Goal: Task Accomplishment & Management: Use online tool/utility

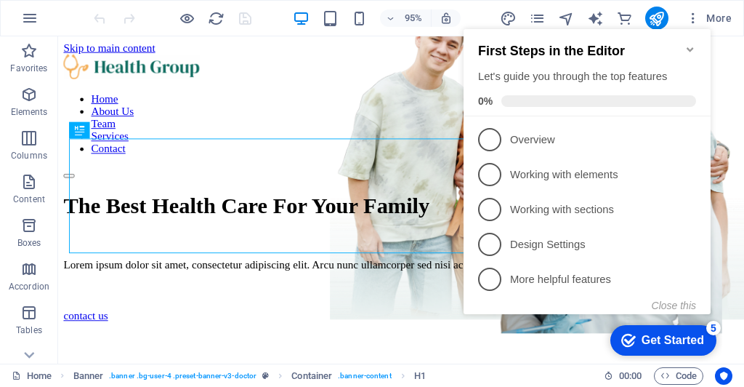
click at [687, 45] on icon "Minimize checklist" at bounding box center [691, 50] width 12 height 12
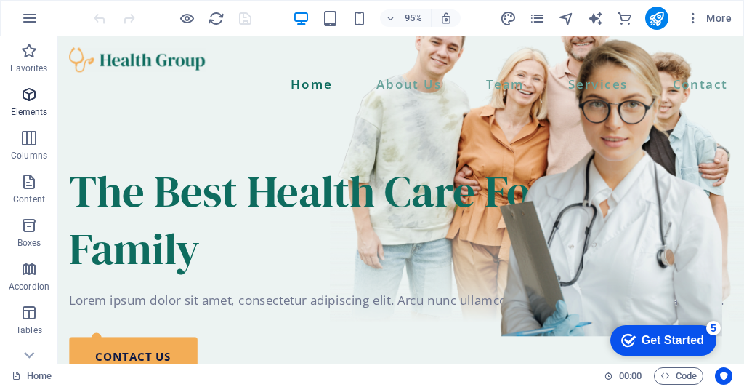
click at [34, 99] on icon "button" at bounding box center [28, 94] width 17 height 17
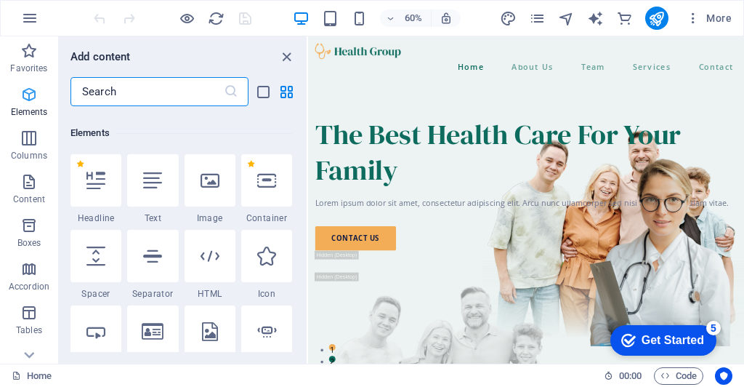
scroll to position [154, 0]
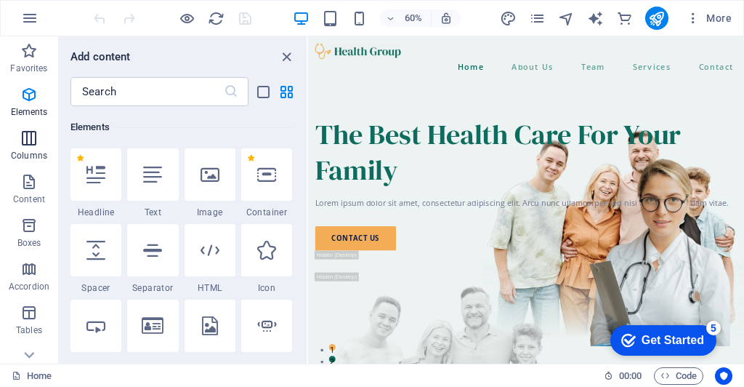
click at [32, 140] on icon "button" at bounding box center [28, 137] width 17 height 17
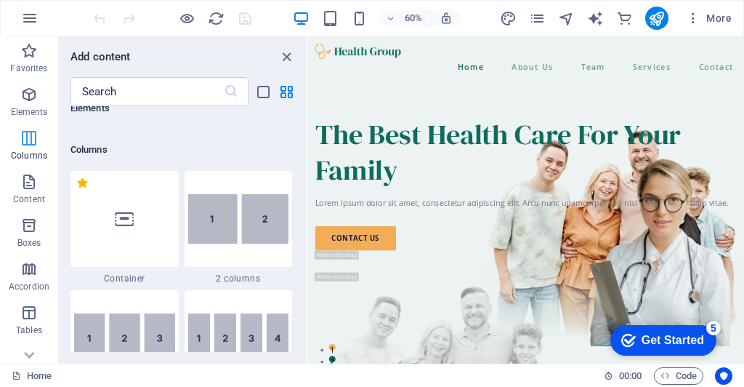
scroll to position [719, 0]
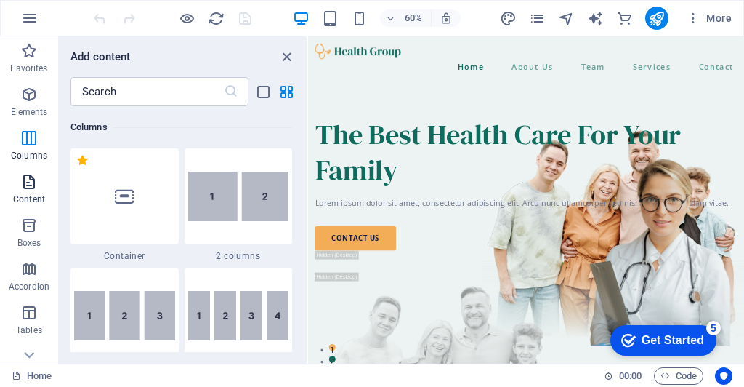
click at [35, 177] on icon "button" at bounding box center [28, 181] width 17 height 17
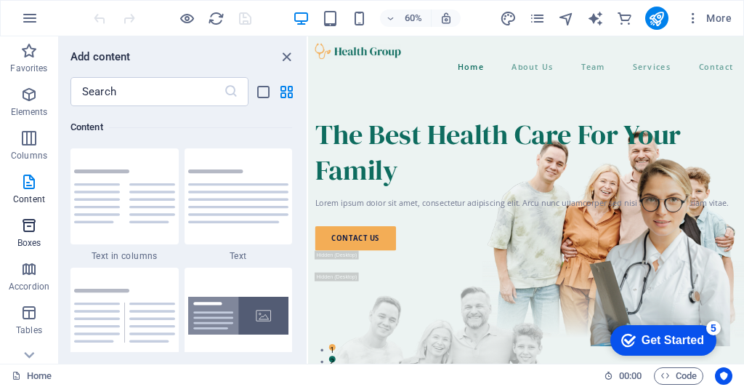
click at [21, 222] on icon "button" at bounding box center [28, 225] width 17 height 17
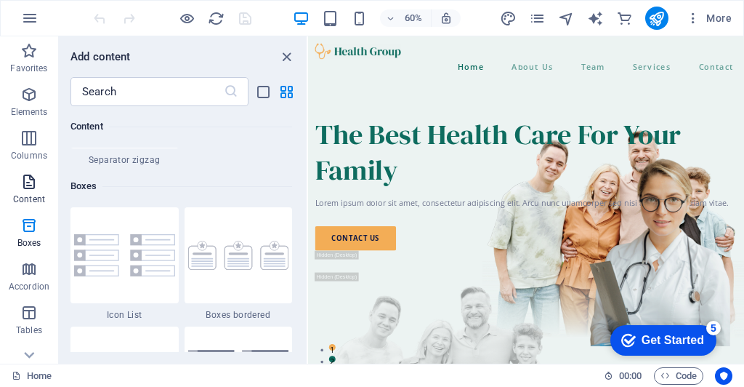
scroll to position [4009, 0]
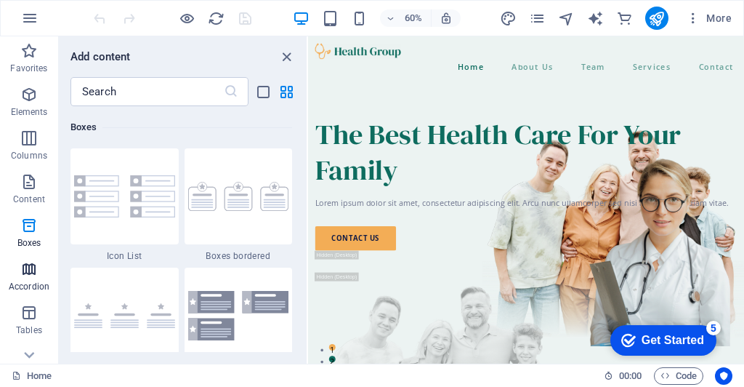
click at [23, 274] on icon "button" at bounding box center [28, 268] width 17 height 17
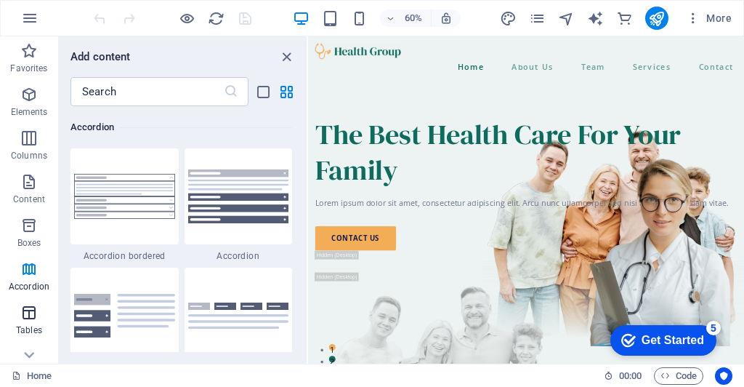
click at [36, 323] on span "Tables" at bounding box center [29, 321] width 58 height 35
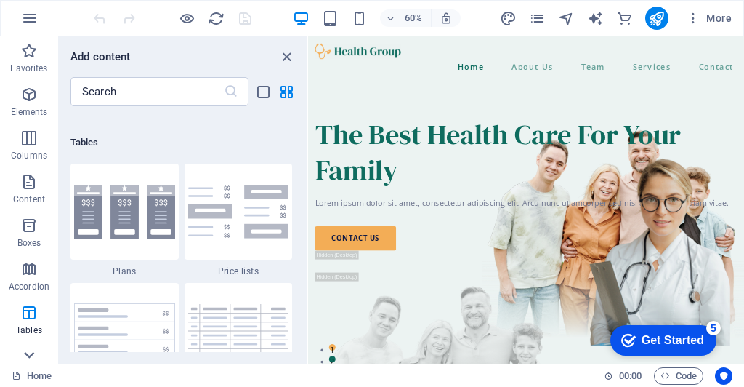
scroll to position [5033, 0]
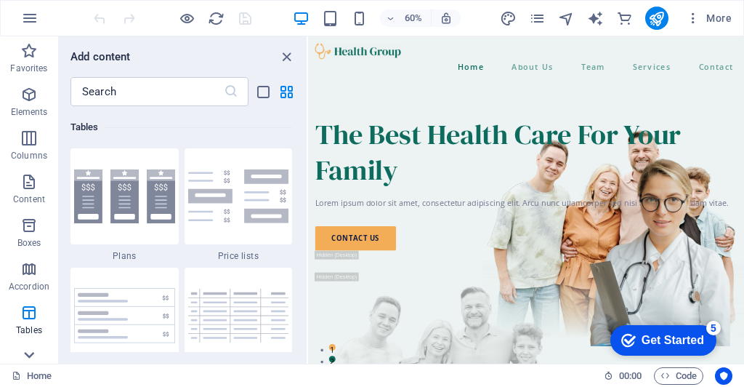
click at [28, 55] on icon at bounding box center [29, 45] width 20 height 20
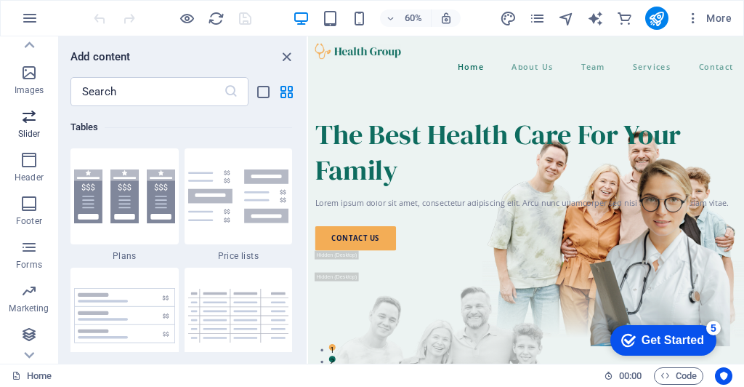
scroll to position [0, 0]
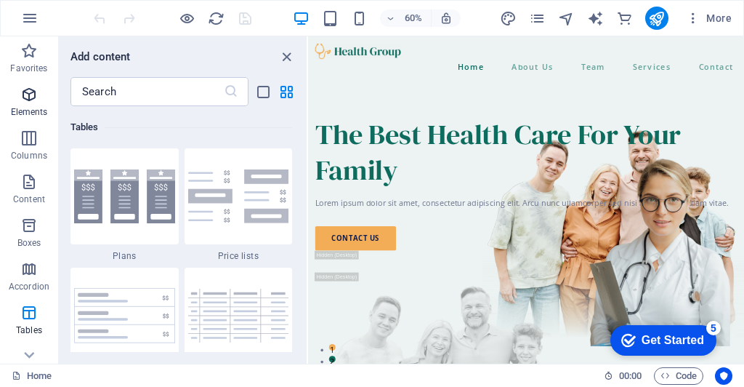
click at [29, 104] on span "Elements" at bounding box center [29, 103] width 58 height 35
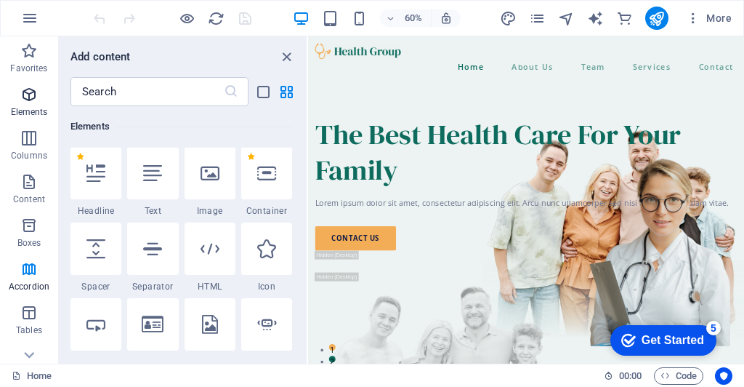
scroll to position [155, 0]
click at [651, 74] on nav "Home About Us Team Services Contact" at bounding box center [672, 86] width 704 height 25
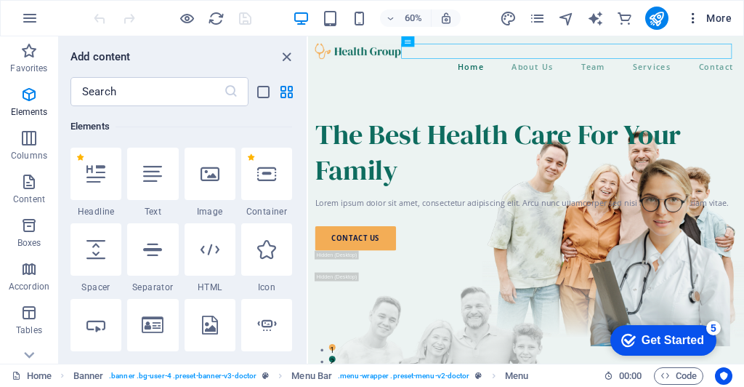
click at [696, 20] on icon "button" at bounding box center [693, 18] width 15 height 15
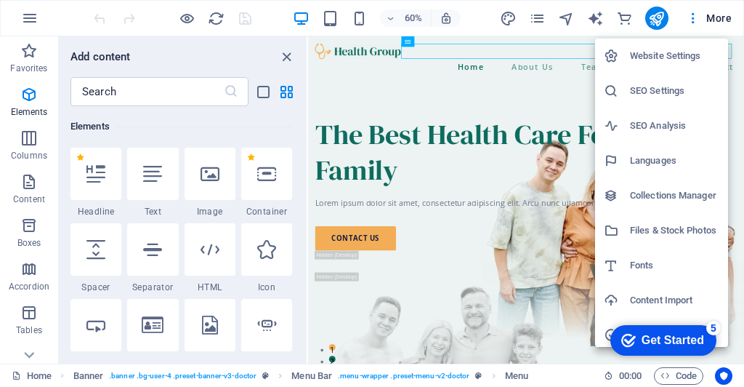
click at [568, 85] on div at bounding box center [372, 193] width 744 height 387
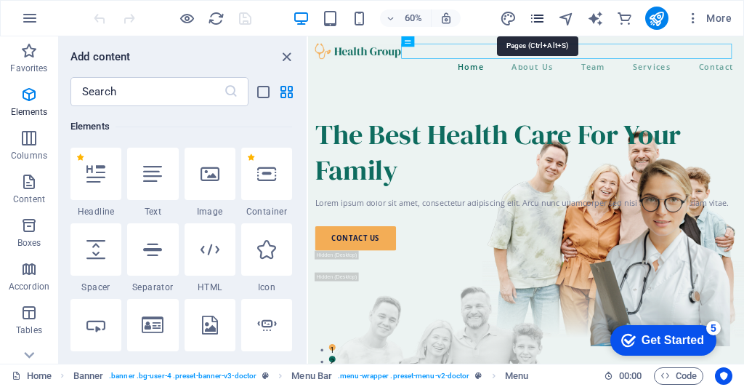
click at [539, 16] on icon "pages" at bounding box center [537, 18] width 17 height 17
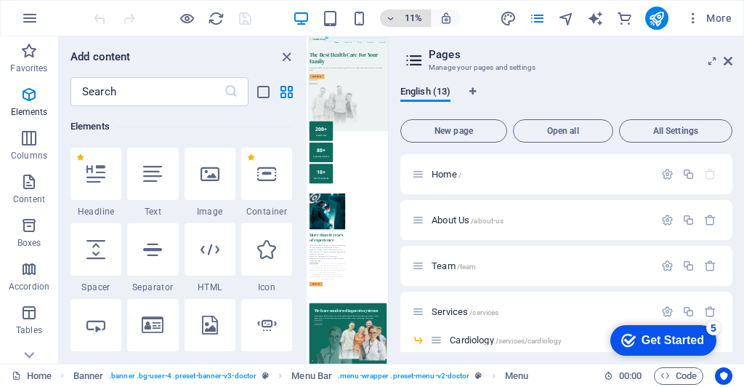
click at [392, 19] on icon "button" at bounding box center [391, 18] width 10 height 9
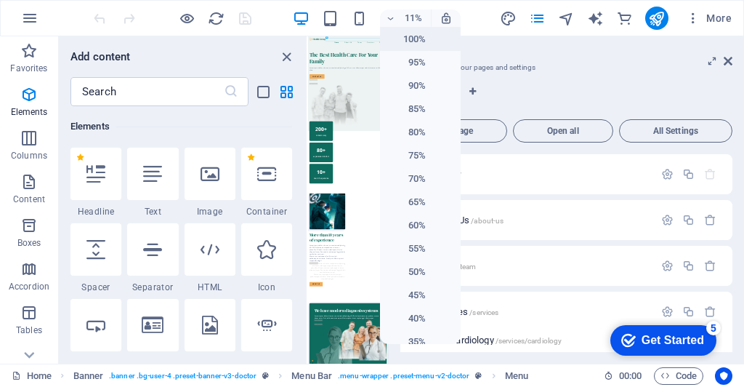
click at [395, 38] on h6 "100%" at bounding box center [407, 39] width 37 height 17
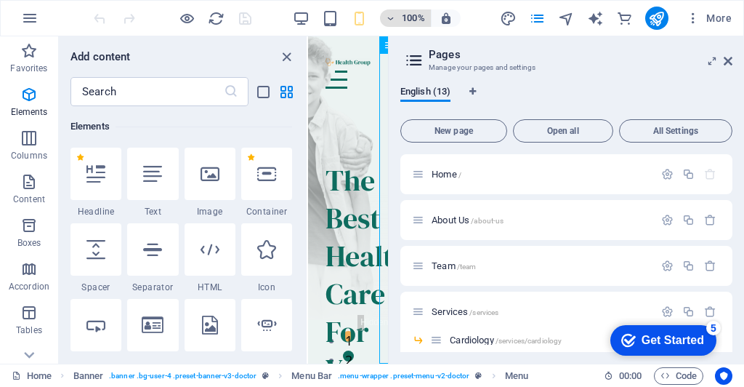
click at [393, 23] on span "100%" at bounding box center [405, 17] width 39 height 17
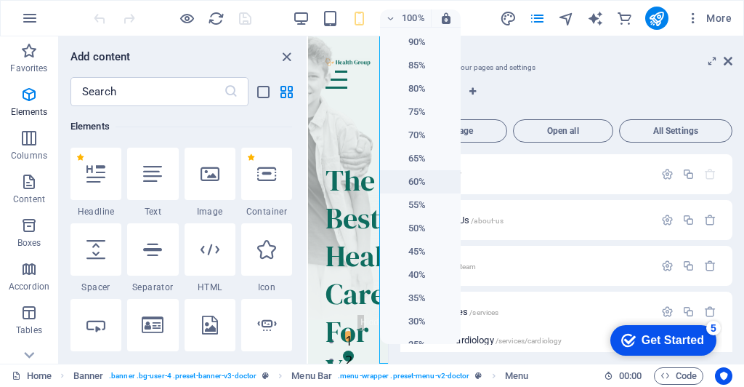
scroll to position [61, 0]
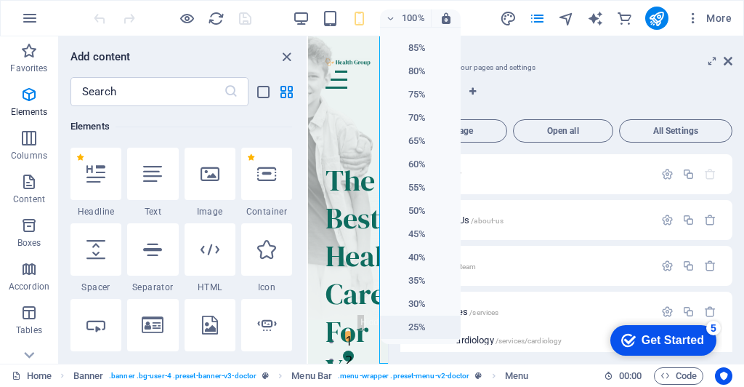
click at [422, 319] on h6 "25%" at bounding box center [407, 326] width 37 height 17
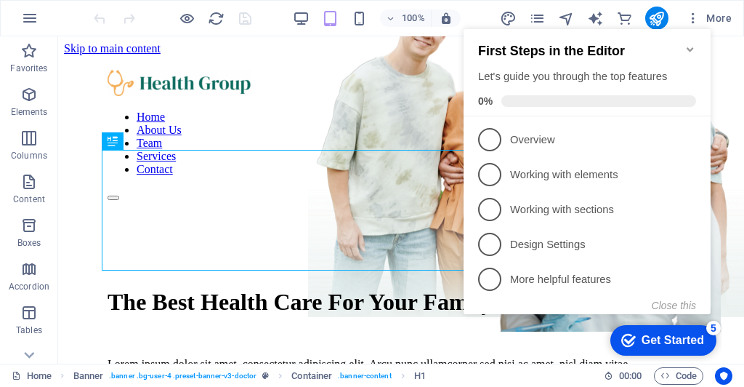
click at [692, 47] on icon "Minimize checklist" at bounding box center [690, 49] width 7 height 4
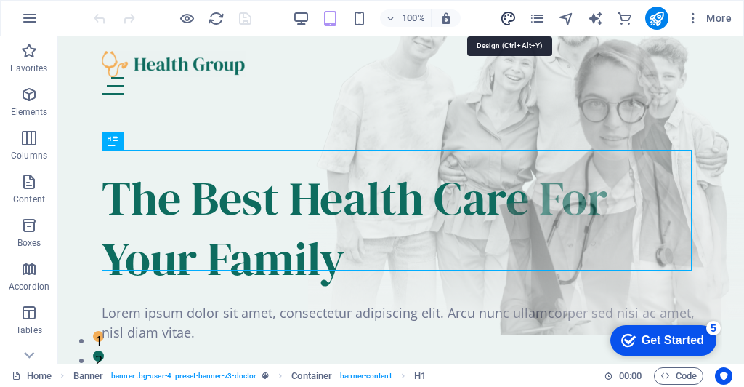
click at [508, 18] on icon "design" at bounding box center [508, 18] width 17 height 17
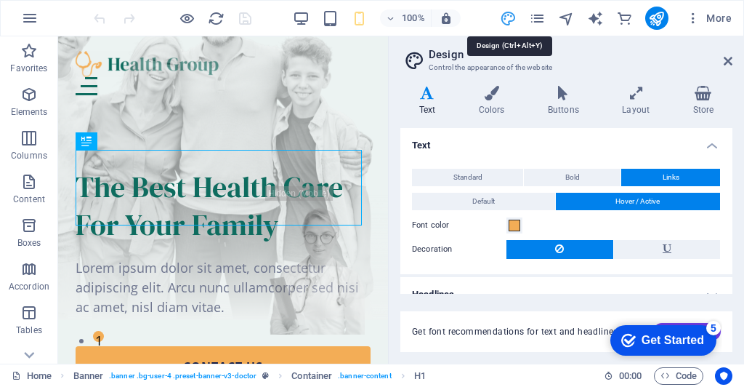
click at [509, 17] on icon "design" at bounding box center [508, 18] width 17 height 17
click at [538, 15] on icon "pages" at bounding box center [537, 18] width 17 height 17
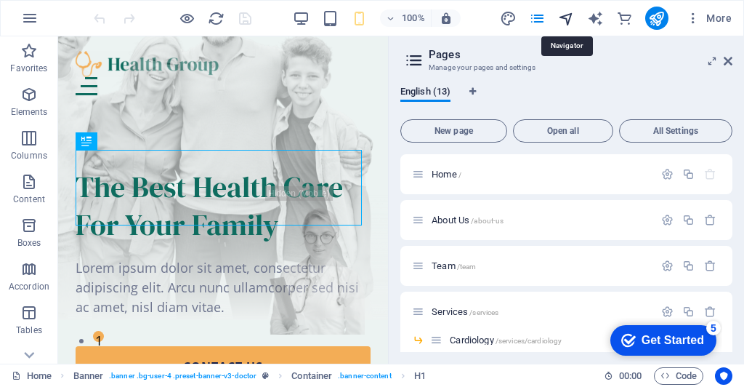
click at [566, 15] on icon "navigator" at bounding box center [566, 18] width 17 height 17
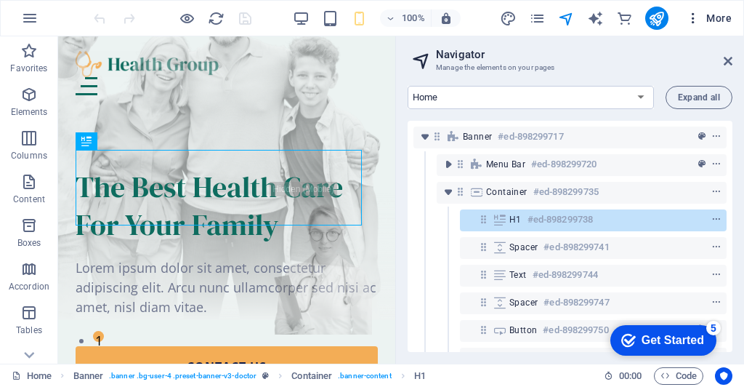
click at [694, 17] on icon "button" at bounding box center [693, 18] width 15 height 15
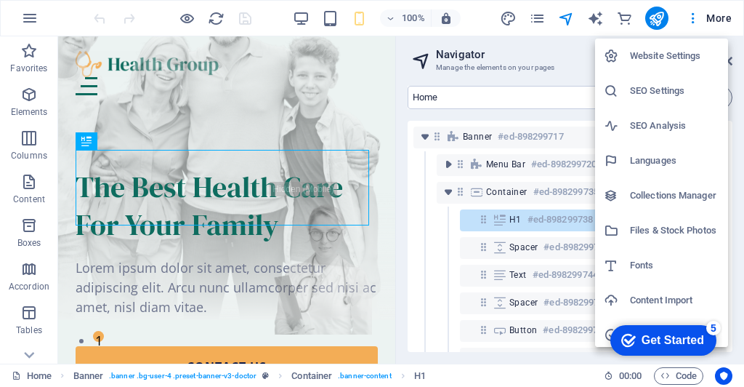
click at [715, 23] on div at bounding box center [372, 193] width 744 height 387
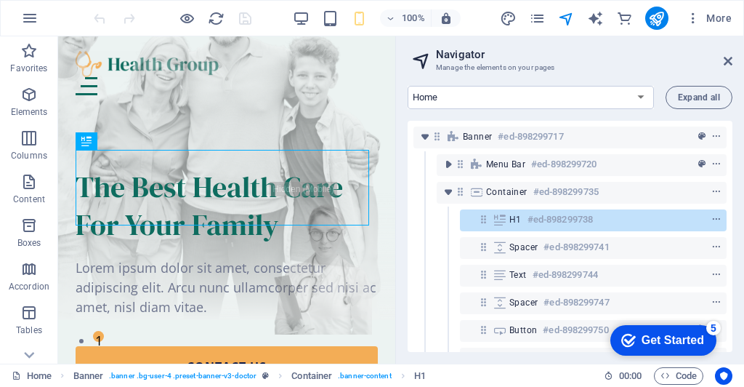
click at [717, 17] on span "More" at bounding box center [709, 18] width 46 height 15
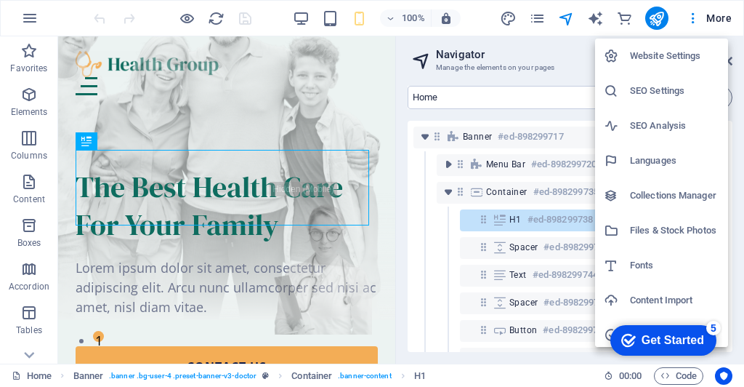
click at [31, 15] on div at bounding box center [372, 193] width 744 height 387
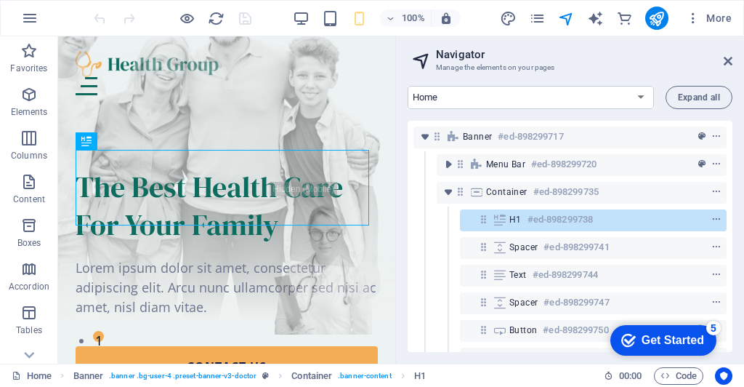
click at [28, 17] on icon "button" at bounding box center [29, 17] width 17 height 17
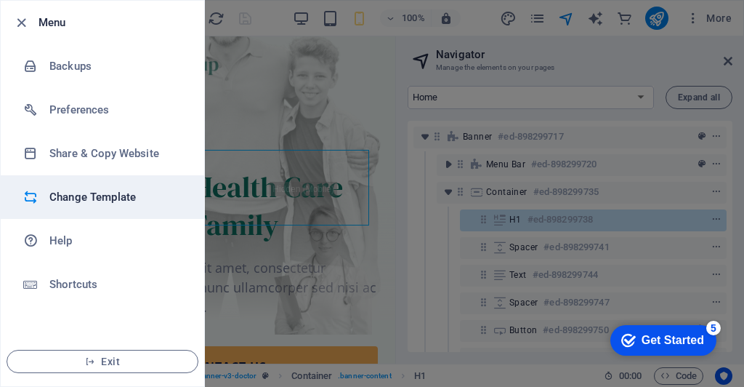
click at [132, 203] on h6 "Change Template" at bounding box center [116, 196] width 134 height 17
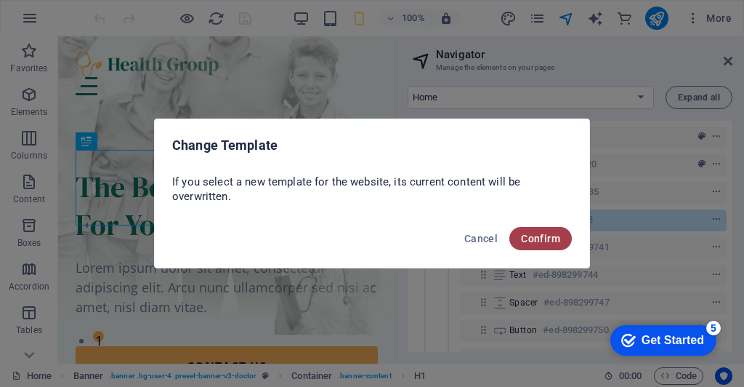
click at [546, 242] on span "Confirm" at bounding box center [540, 239] width 39 height 12
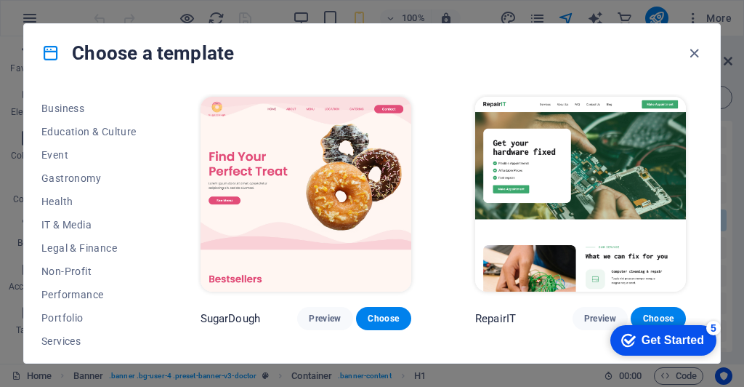
scroll to position [228, 0]
click at [72, 201] on span "Health" at bounding box center [88, 203] width 95 height 12
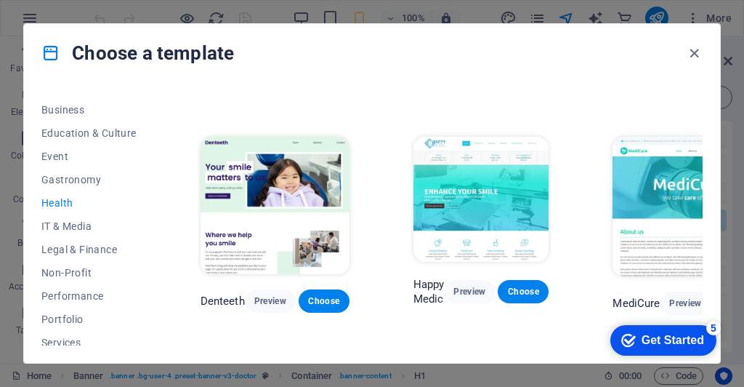
scroll to position [213, 0]
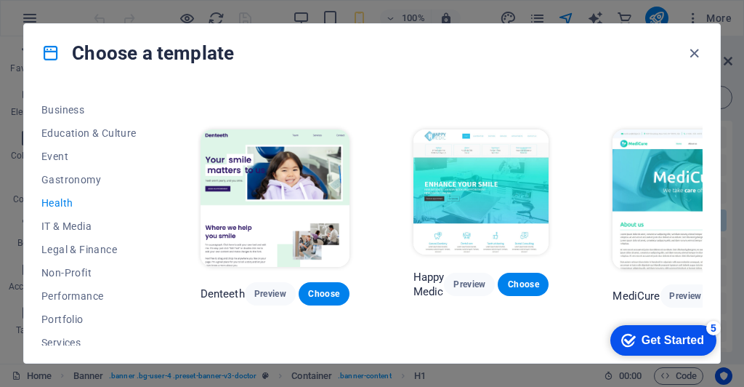
click at [486, 185] on img at bounding box center [482, 191] width 136 height 125
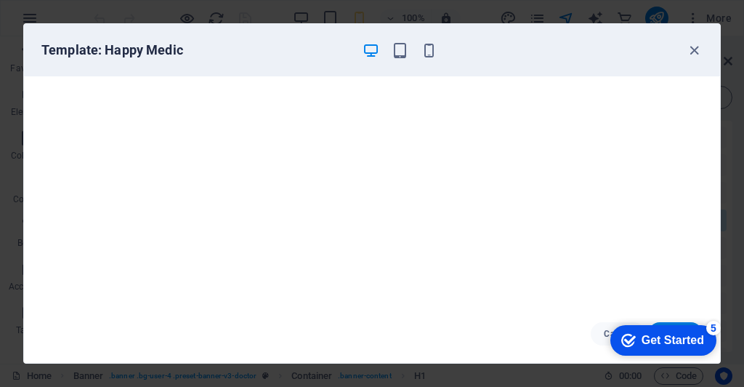
click at [653, 334] on div "Get Started" at bounding box center [673, 340] width 63 height 13
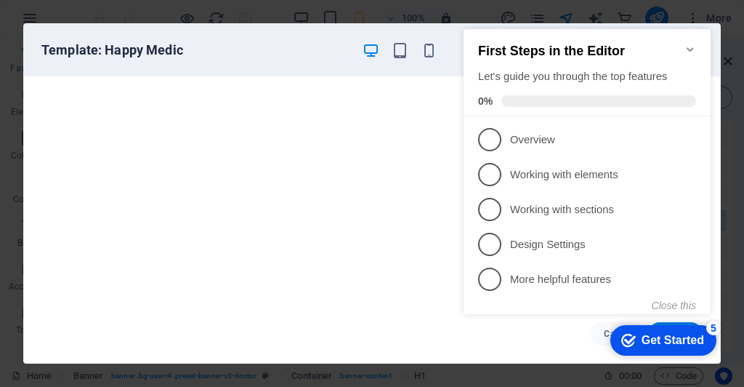
click at [653, 334] on div "Get Started" at bounding box center [673, 340] width 63 height 13
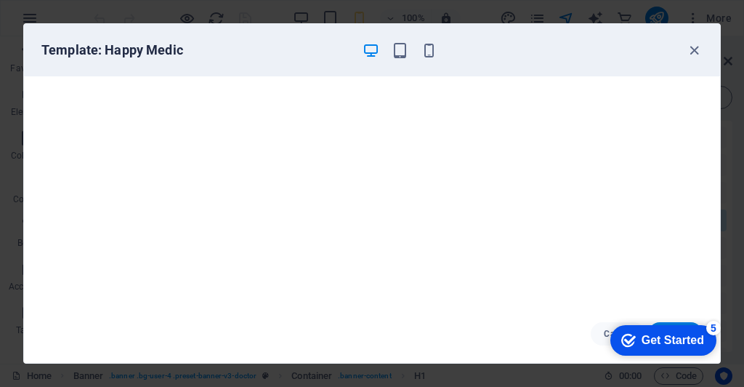
scroll to position [3, 0]
click at [597, 332] on button "Cancel" at bounding box center [618, 333] width 55 height 23
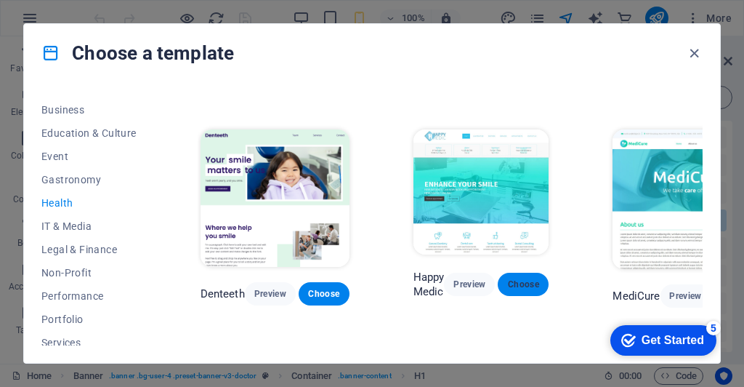
click at [523, 283] on span "Choose" at bounding box center [524, 284] width 28 height 12
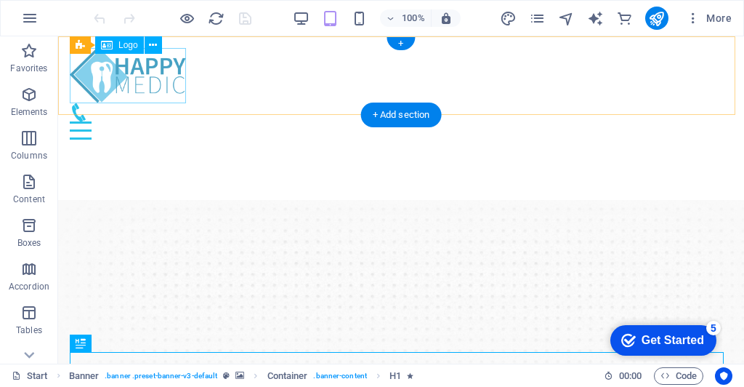
click at [129, 68] on div at bounding box center [401, 75] width 663 height 55
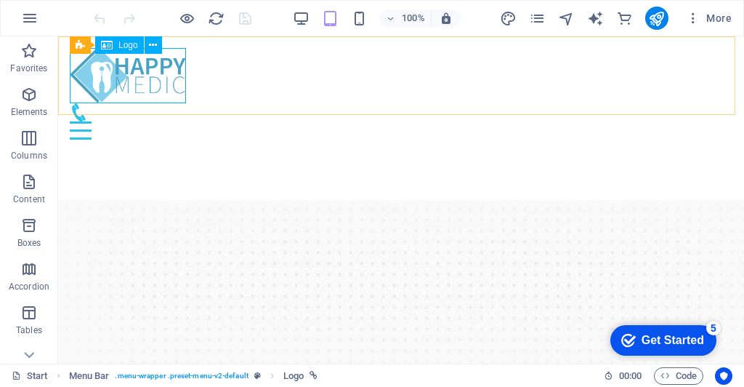
click at [118, 45] on span "Logo" at bounding box center [128, 45] width 20 height 9
click at [102, 45] on icon at bounding box center [107, 44] width 12 height 17
click at [32, 105] on span "Elements" at bounding box center [29, 103] width 58 height 35
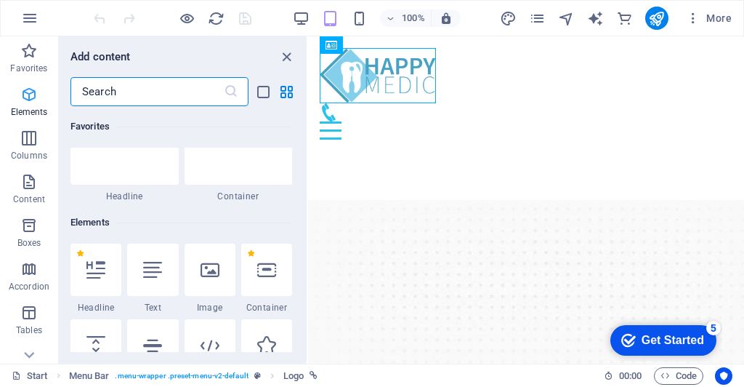
scroll to position [154, 0]
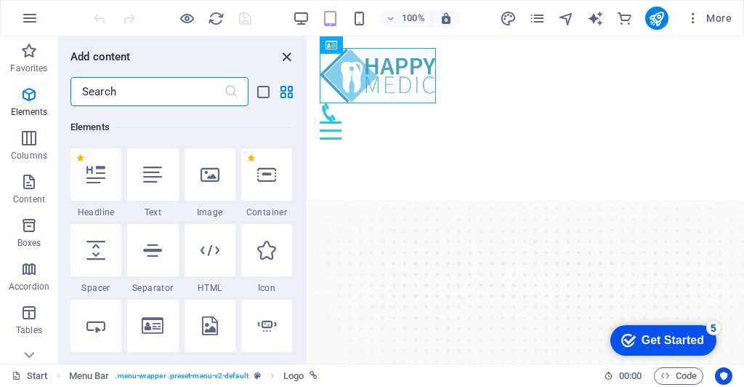
click at [283, 49] on icon "close panel" at bounding box center [286, 57] width 17 height 17
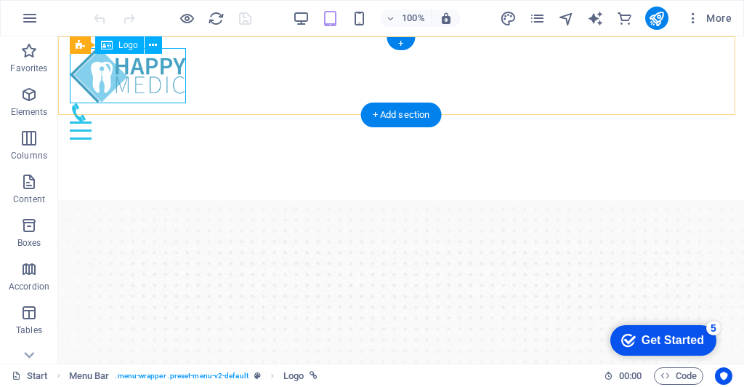
click at [169, 63] on div at bounding box center [401, 75] width 663 height 55
click at [153, 69] on div at bounding box center [401, 75] width 663 height 55
click at [126, 45] on span "Logo" at bounding box center [128, 45] width 20 height 9
click at [105, 47] on icon at bounding box center [107, 44] width 12 height 17
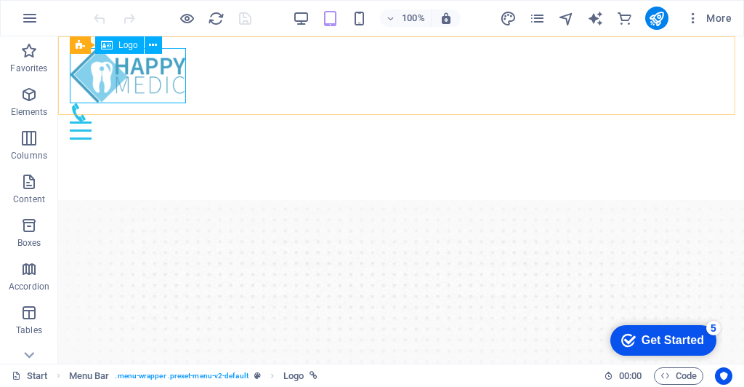
select select "px"
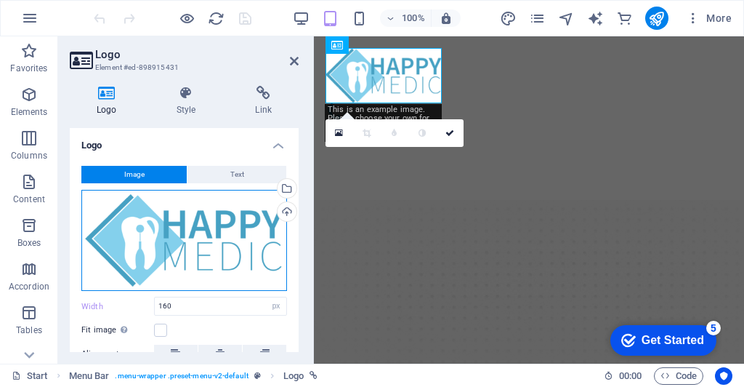
click at [163, 242] on div "Drag files here, click to choose files or select files from Files or our free s…" at bounding box center [184, 241] width 206 height 102
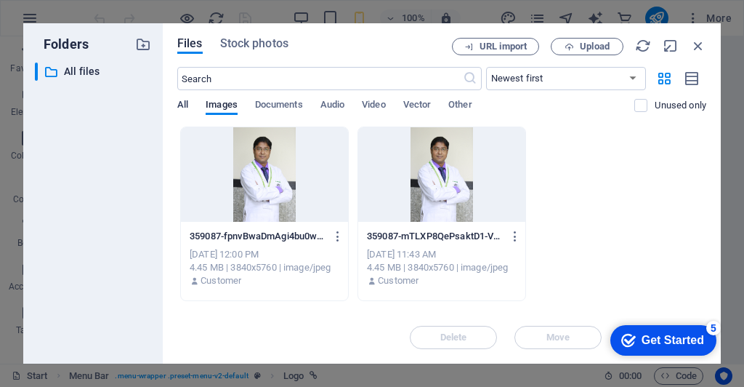
click at [184, 100] on span "All" at bounding box center [182, 106] width 11 height 20
click at [225, 103] on span "Images" at bounding box center [222, 106] width 32 height 20
click at [180, 107] on span "All" at bounding box center [182, 106] width 11 height 20
click at [579, 45] on span "Upload" at bounding box center [587, 46] width 60 height 9
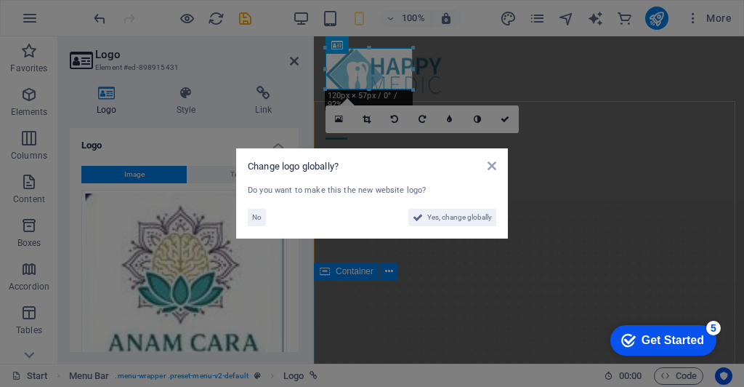
type input "160"
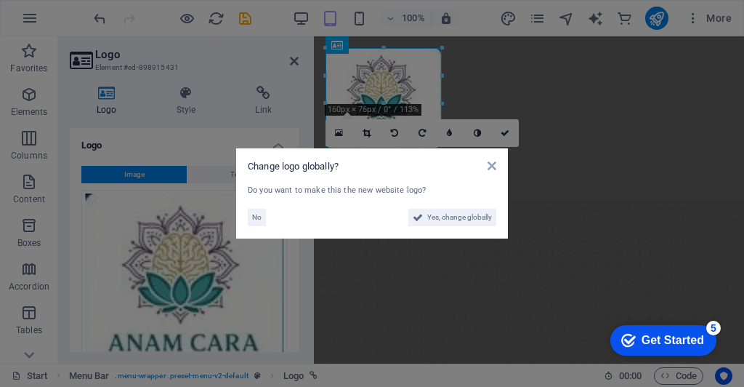
click at [565, 91] on aside "Change logo globally? Do you want to make this the new website logo? No Yes, ch…" at bounding box center [372, 193] width 744 height 387
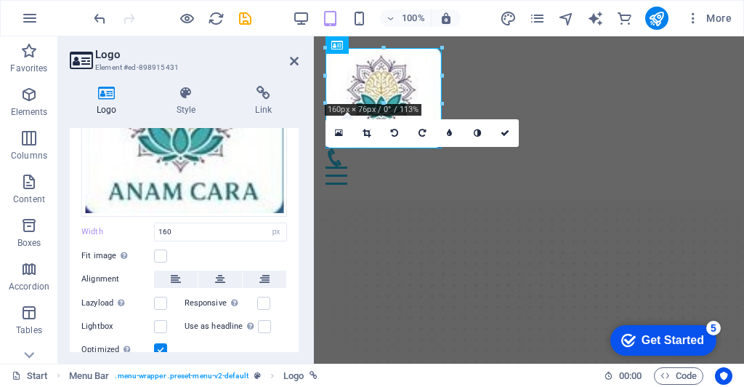
scroll to position [150, 0]
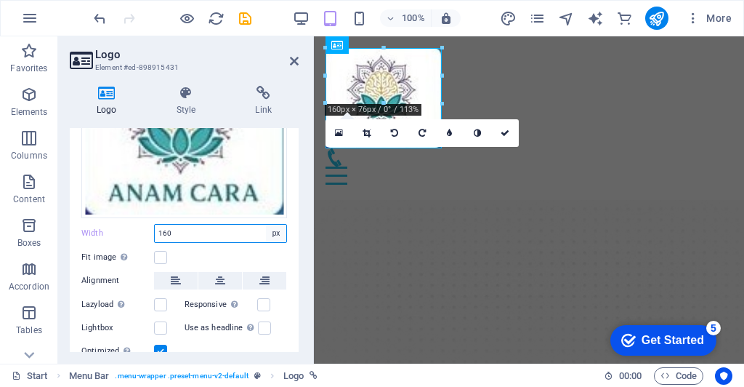
click at [275, 225] on select "Default auto px rem % em vh vw" at bounding box center [276, 233] width 20 height 17
click at [293, 63] on icon at bounding box center [294, 61] width 9 height 12
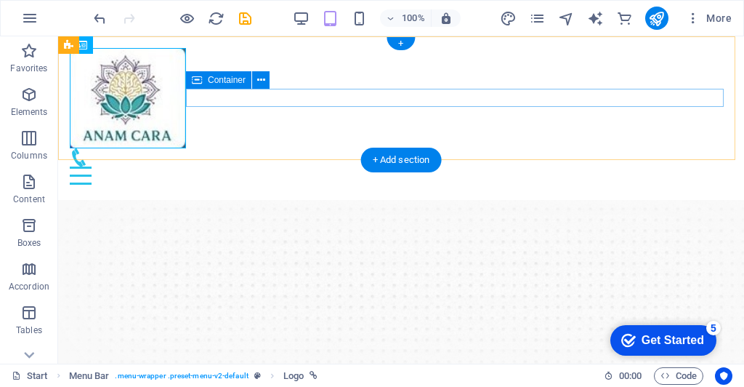
click at [344, 148] on div at bounding box center [401, 166] width 663 height 36
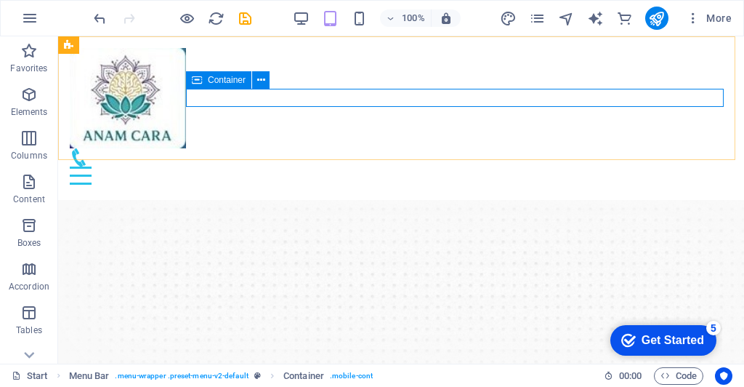
click at [218, 81] on span "Container" at bounding box center [227, 80] width 38 height 9
click at [261, 80] on icon at bounding box center [261, 80] width 8 height 15
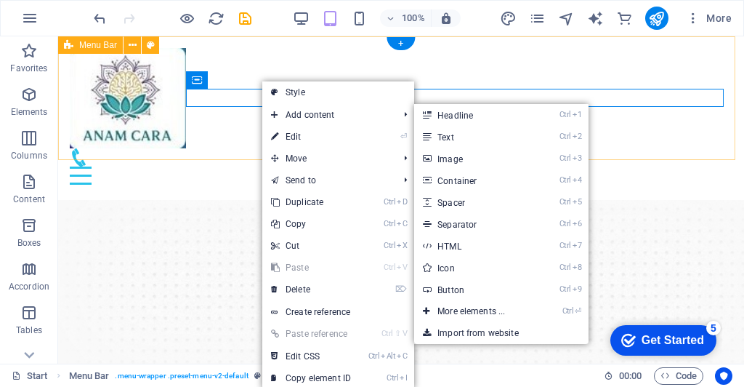
click at [491, 78] on div "Start Our Practice Doctors Services Appointments Contact us" at bounding box center [401, 116] width 686 height 160
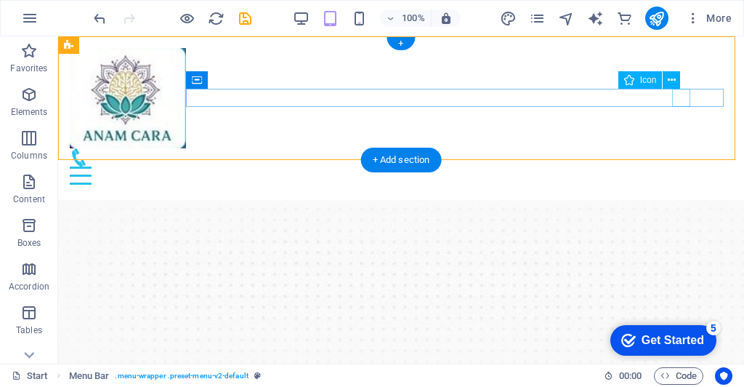
click at [677, 148] on figure at bounding box center [395, 157] width 651 height 18
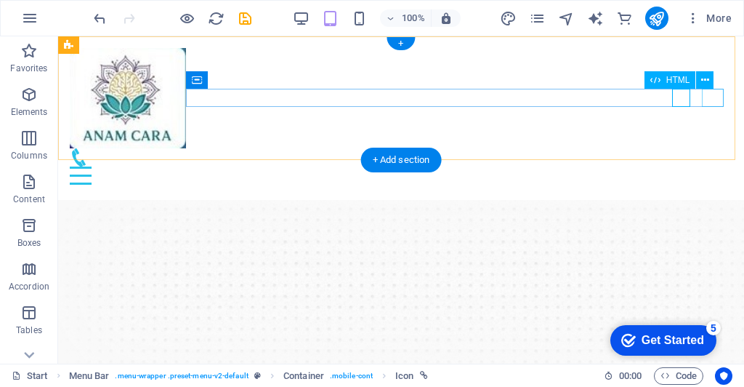
click at [704, 166] on div at bounding box center [401, 175] width 663 height 18
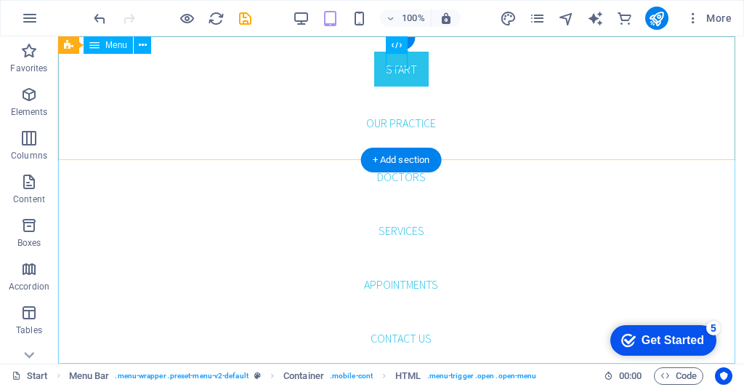
click at [616, 98] on nav "Start Our Practice Doctors Services Appointments Contact us" at bounding box center [401, 199] width 686 height 327
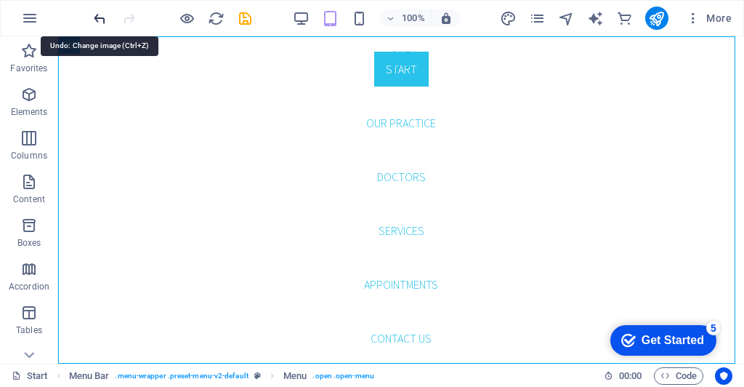
click at [102, 17] on icon "undo" at bounding box center [100, 18] width 17 height 17
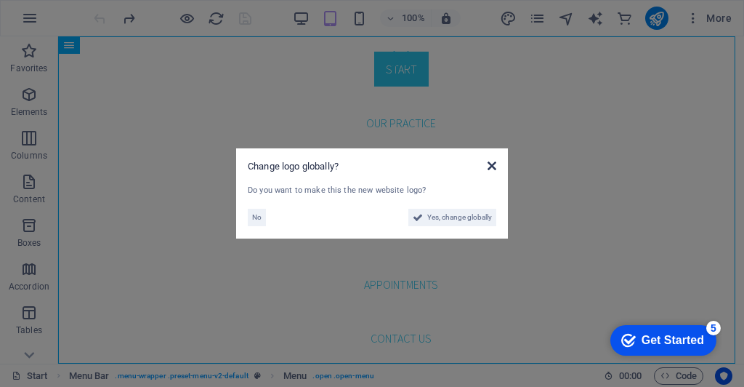
click at [494, 167] on icon at bounding box center [492, 166] width 9 height 12
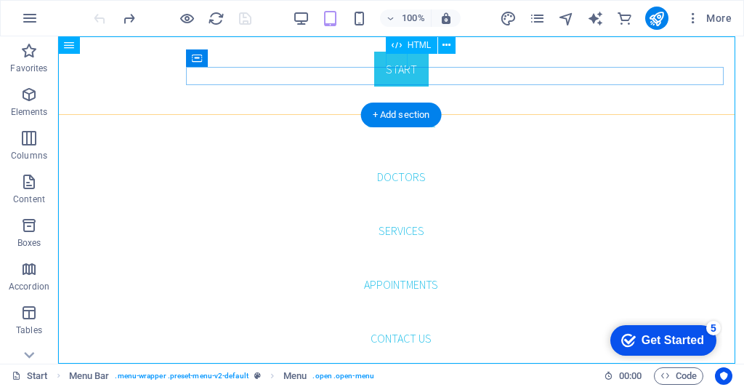
click at [394, 57] on div at bounding box center [401, 59] width 22 height 18
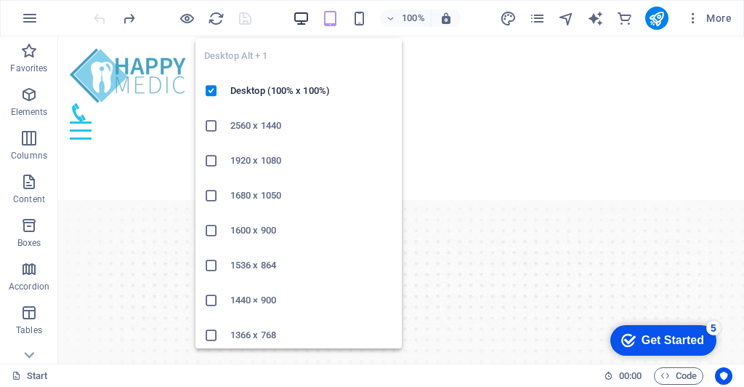
click at [295, 13] on icon "button" at bounding box center [301, 18] width 17 height 17
click at [305, 14] on icon "button" at bounding box center [301, 18] width 17 height 17
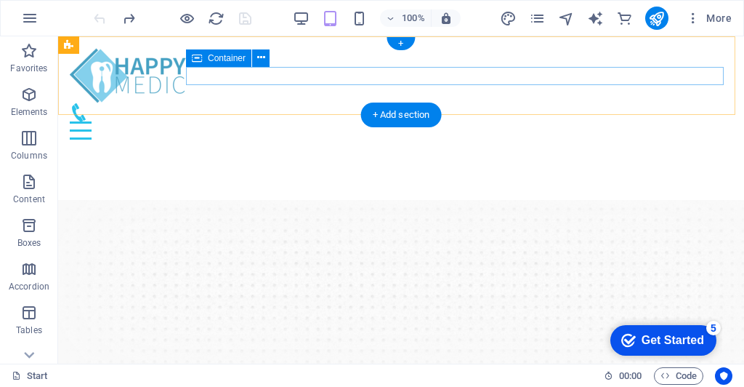
click at [518, 103] on div at bounding box center [401, 121] width 663 height 36
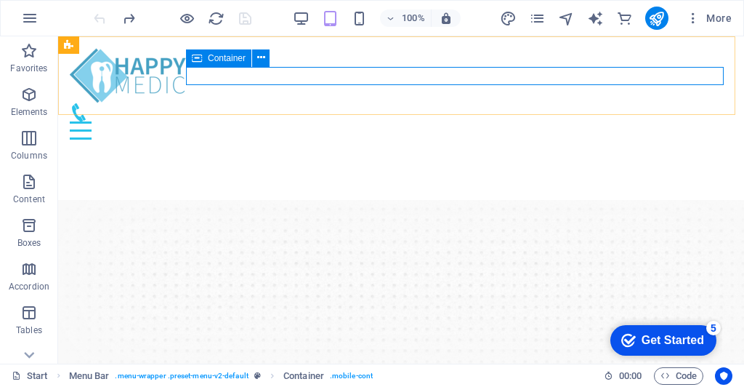
click at [229, 58] on span "Container" at bounding box center [227, 58] width 38 height 9
click at [260, 56] on icon at bounding box center [261, 57] width 8 height 15
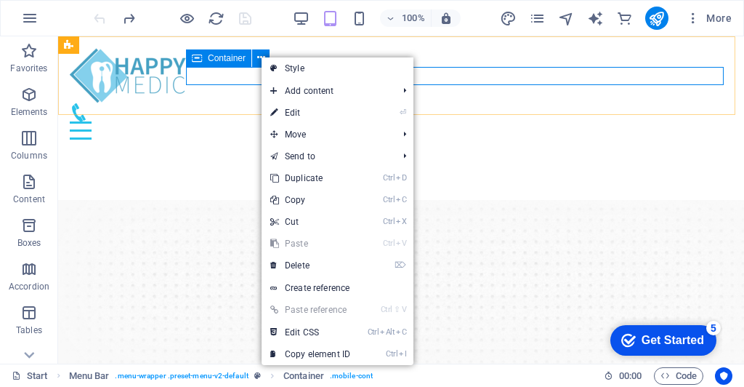
click at [235, 103] on div at bounding box center [401, 121] width 663 height 36
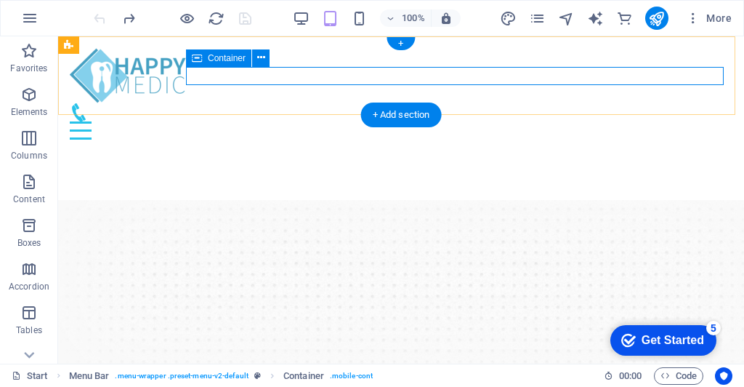
click at [233, 103] on div at bounding box center [401, 121] width 663 height 36
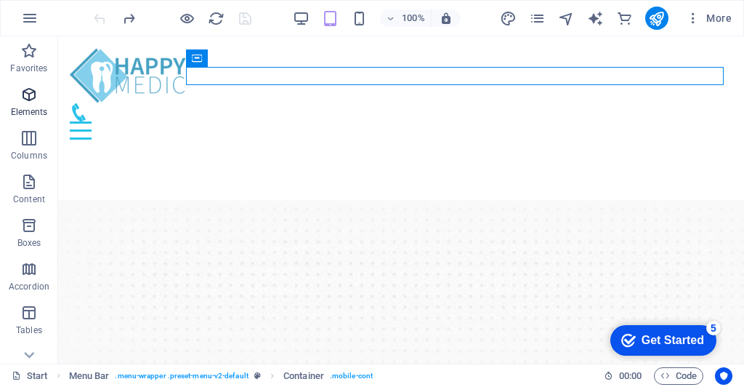
click at [21, 93] on icon "button" at bounding box center [28, 94] width 17 height 17
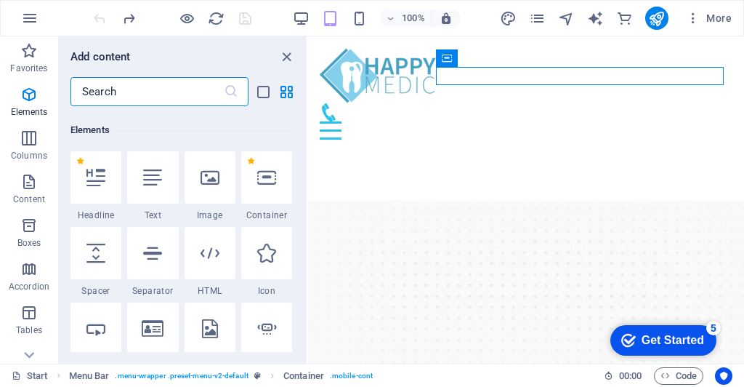
scroll to position [154, 0]
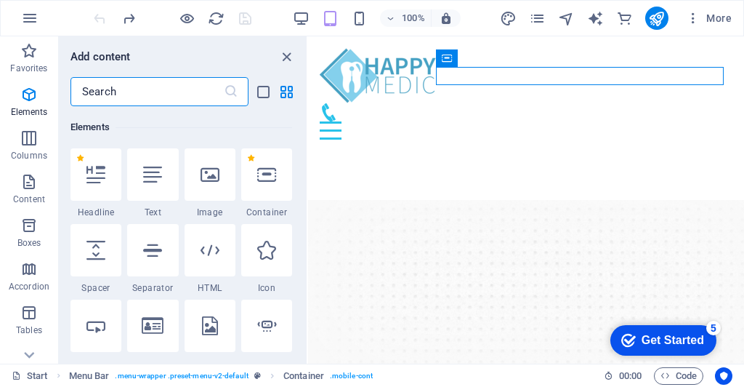
click at [121, 92] on input "text" at bounding box center [147, 91] width 153 height 29
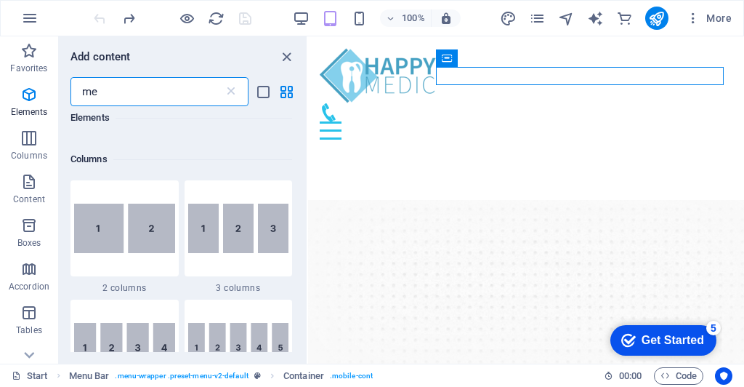
scroll to position [0, 0]
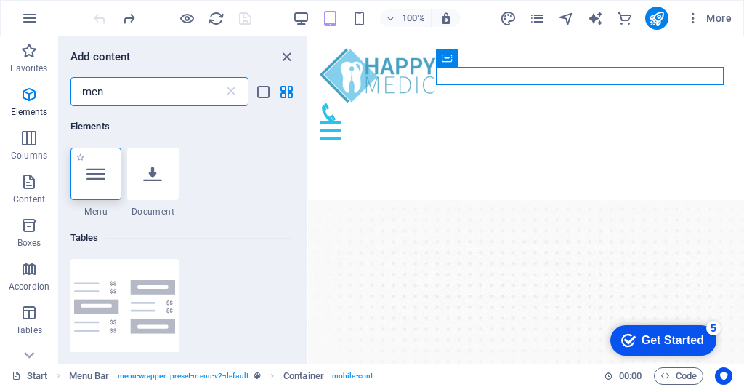
type input "men"
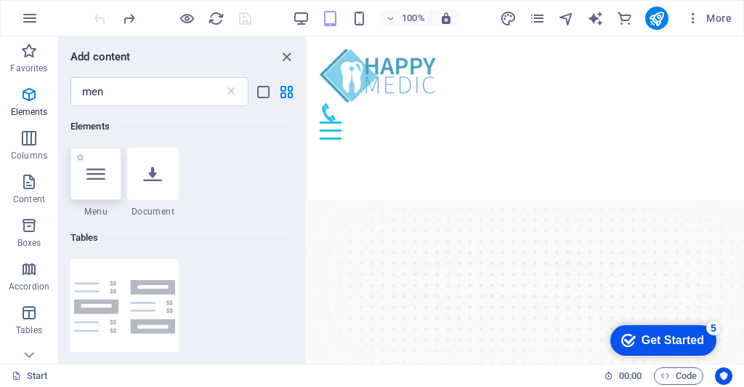
click at [96, 169] on icon at bounding box center [95, 173] width 19 height 19
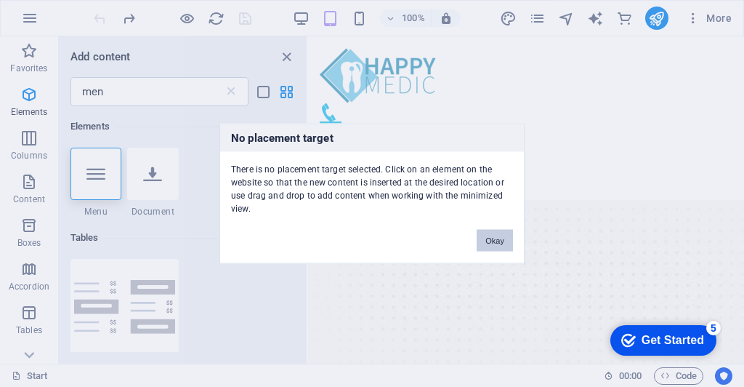
click at [499, 240] on button "Okay" at bounding box center [495, 241] width 36 height 22
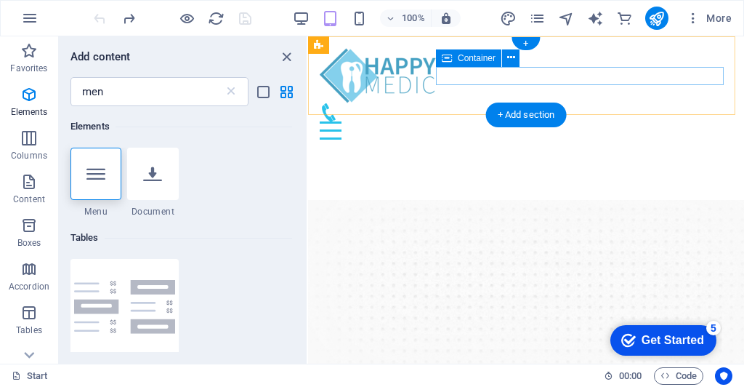
click at [517, 103] on div at bounding box center [526, 121] width 413 height 36
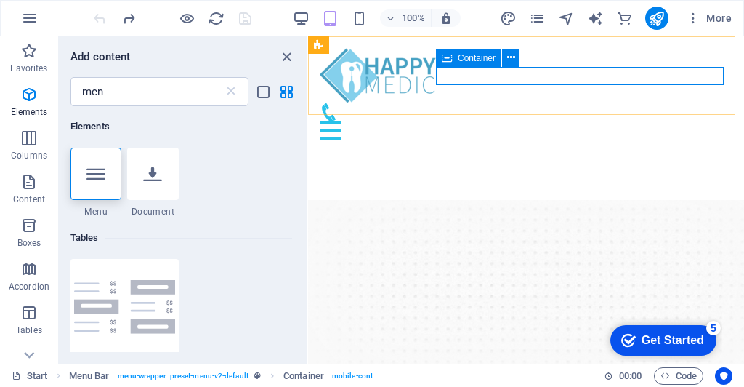
click at [450, 58] on icon at bounding box center [447, 57] width 10 height 17
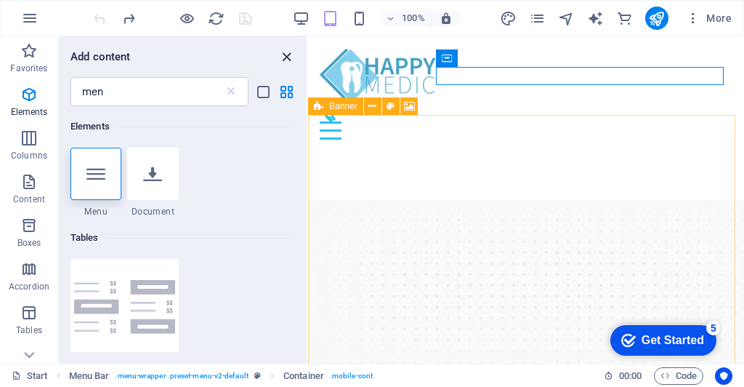
drag, startPoint x: 283, startPoint y: 57, endPoint x: 297, endPoint y: 63, distance: 15.3
click at [283, 57] on icon "close panel" at bounding box center [286, 57] width 17 height 17
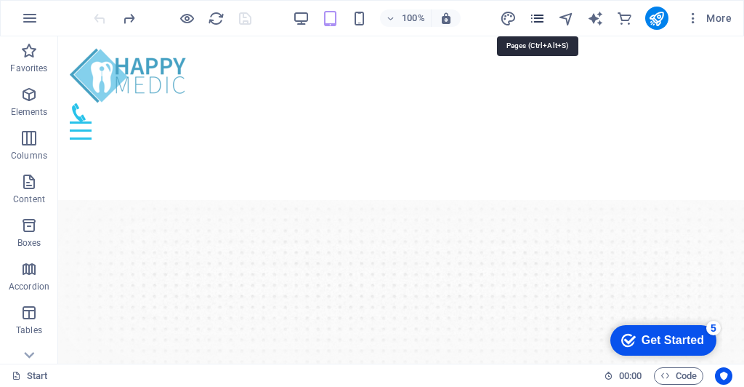
click at [542, 20] on icon "pages" at bounding box center [537, 18] width 17 height 17
